Goal: Task Accomplishment & Management: Use online tool/utility

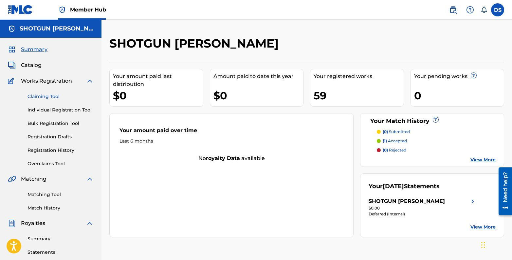
click at [53, 97] on link "Claiming Tool" at bounding box center [61, 96] width 66 height 7
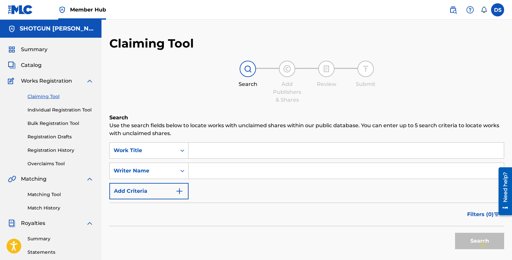
click at [226, 171] on input "Search Form" at bounding box center [346, 171] width 315 height 16
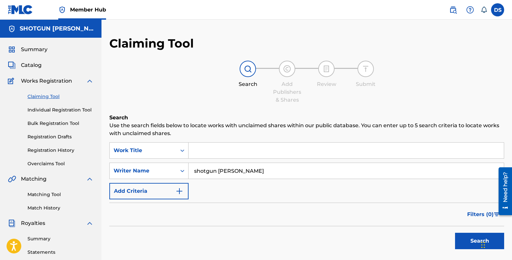
click at [455, 232] on button "Search" at bounding box center [479, 240] width 49 height 16
click at [236, 172] on input "shotgun [PERSON_NAME]" at bounding box center [346, 171] width 315 height 16
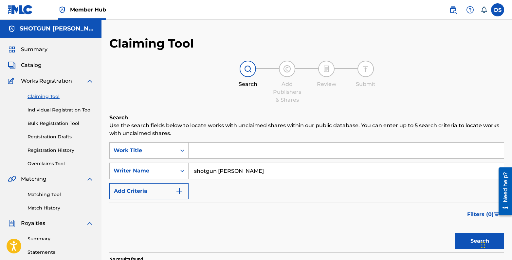
click at [236, 172] on input "shotgun [PERSON_NAME]" at bounding box center [346, 171] width 315 height 16
type input "dilan seal"
click at [455, 232] on button "Search" at bounding box center [479, 240] width 49 height 16
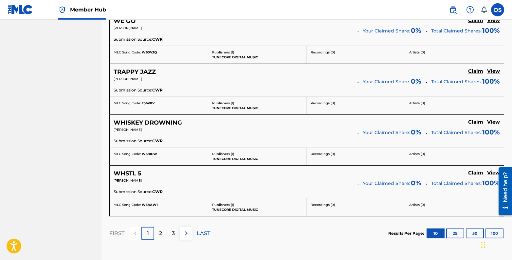
scroll to position [571, 0]
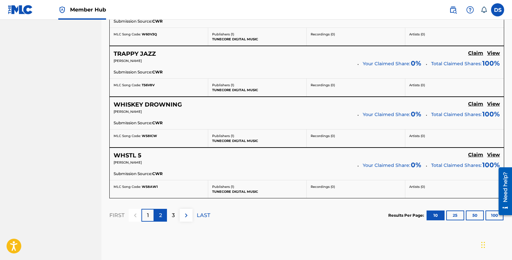
click at [165, 216] on div "2" at bounding box center [160, 215] width 13 height 13
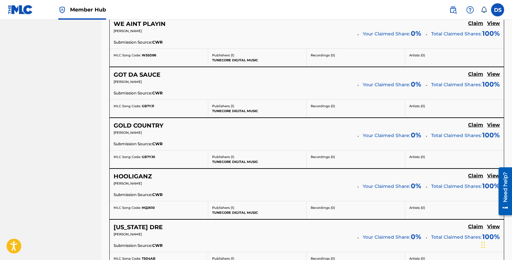
scroll to position [597, 0]
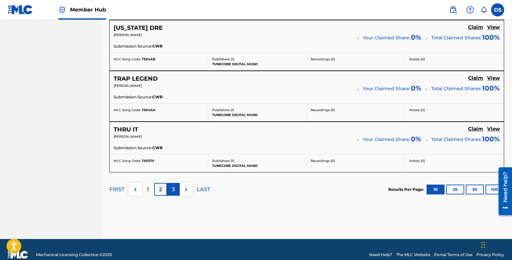
click at [170, 191] on div "3" at bounding box center [173, 189] width 13 height 13
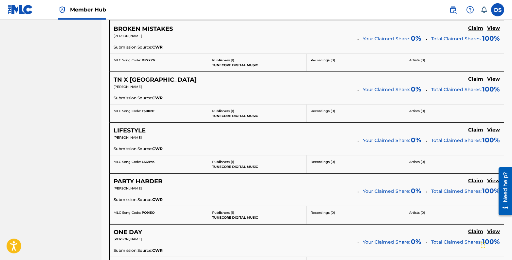
scroll to position [565, 0]
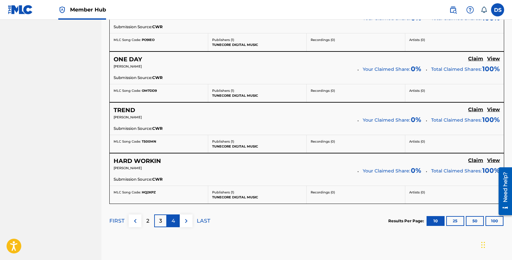
click at [175, 221] on p "4" at bounding box center [174, 221] width 4 height 8
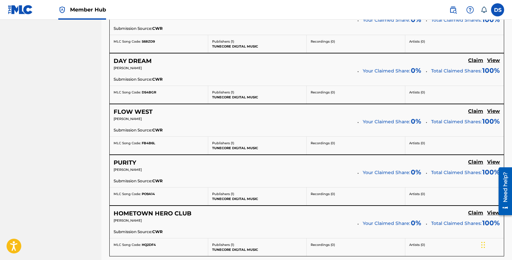
scroll to position [607, 0]
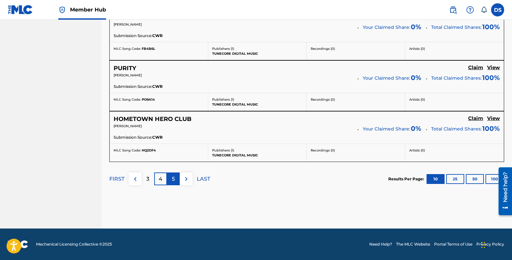
click at [170, 180] on div "5" at bounding box center [173, 178] width 13 height 13
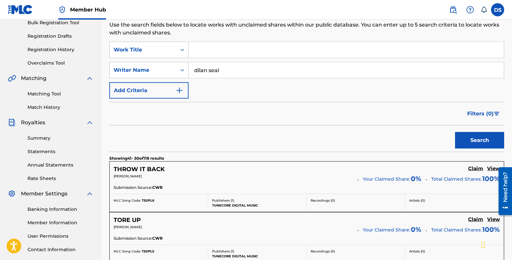
scroll to position [0, 0]
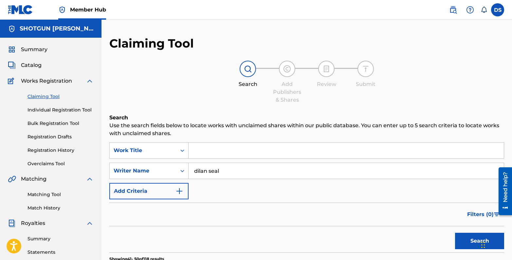
click at [45, 54] on div "Summary Catalog Works Registration Claiming Tool Individual Registration Tool B…" at bounding box center [51, 206] width 102 height 337
click at [44, 51] on span "Summary" at bounding box center [34, 50] width 27 height 8
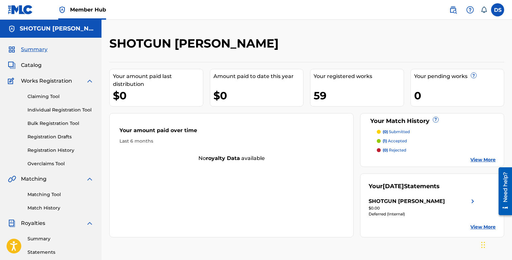
scroll to position [5, 0]
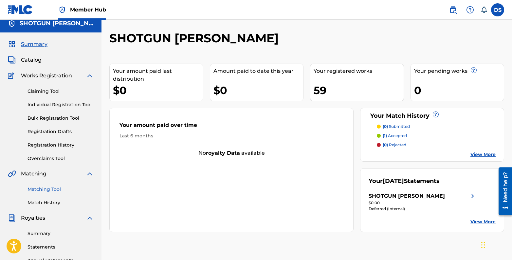
click at [62, 188] on link "Matching Tool" at bounding box center [61, 189] width 66 height 7
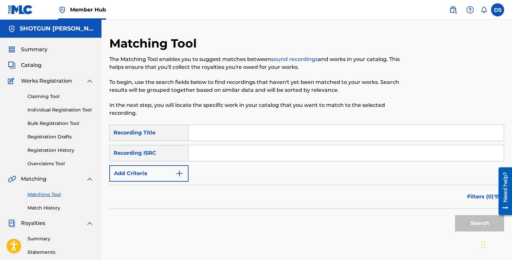
click at [219, 146] on input "Search Form" at bounding box center [346, 153] width 315 height 16
click at [224, 129] on input "Search Form" at bounding box center [346, 133] width 315 height 16
click at [222, 147] on input "Search Form" at bounding box center [346, 153] width 315 height 16
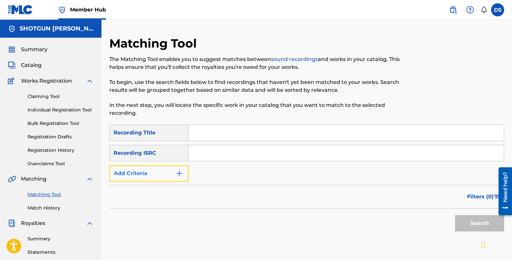
click at [177, 169] on img "Search Form" at bounding box center [180, 173] width 8 height 8
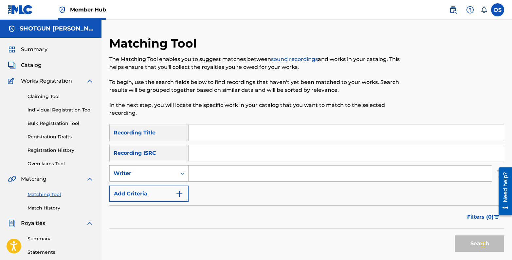
click at [210, 165] on input "Search Form" at bounding box center [340, 173] width 303 height 16
type input "[PERSON_NAME]"
click at [455, 235] on button "Search" at bounding box center [479, 243] width 49 height 16
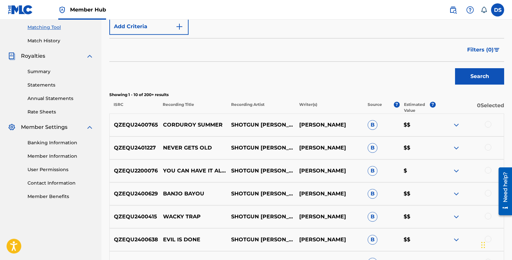
scroll to position [168, 0]
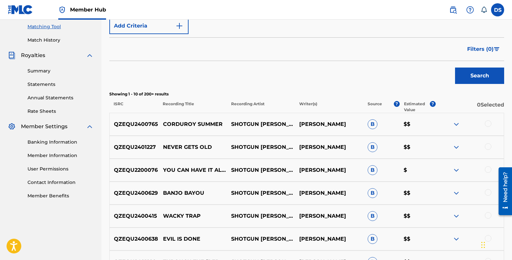
click at [456, 120] on img at bounding box center [457, 124] width 8 height 8
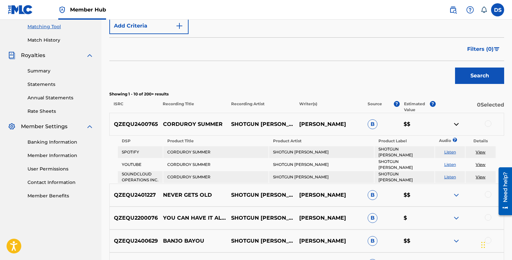
click at [484, 149] on link "View" at bounding box center [481, 151] width 10 height 5
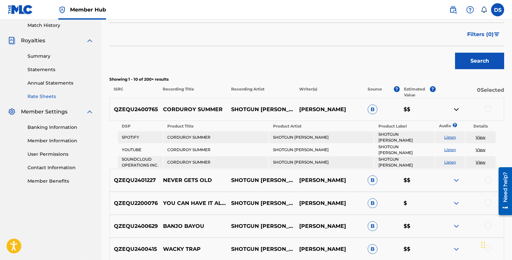
scroll to position [162, 0]
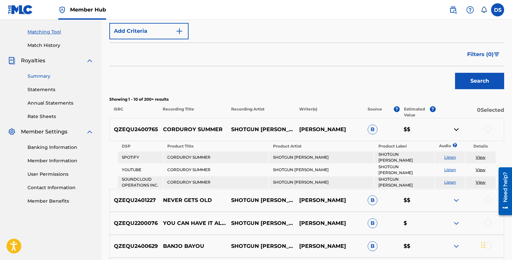
click at [44, 75] on link "Summary" at bounding box center [61, 76] width 66 height 7
